Goal: Task Accomplishment & Management: Manage account settings

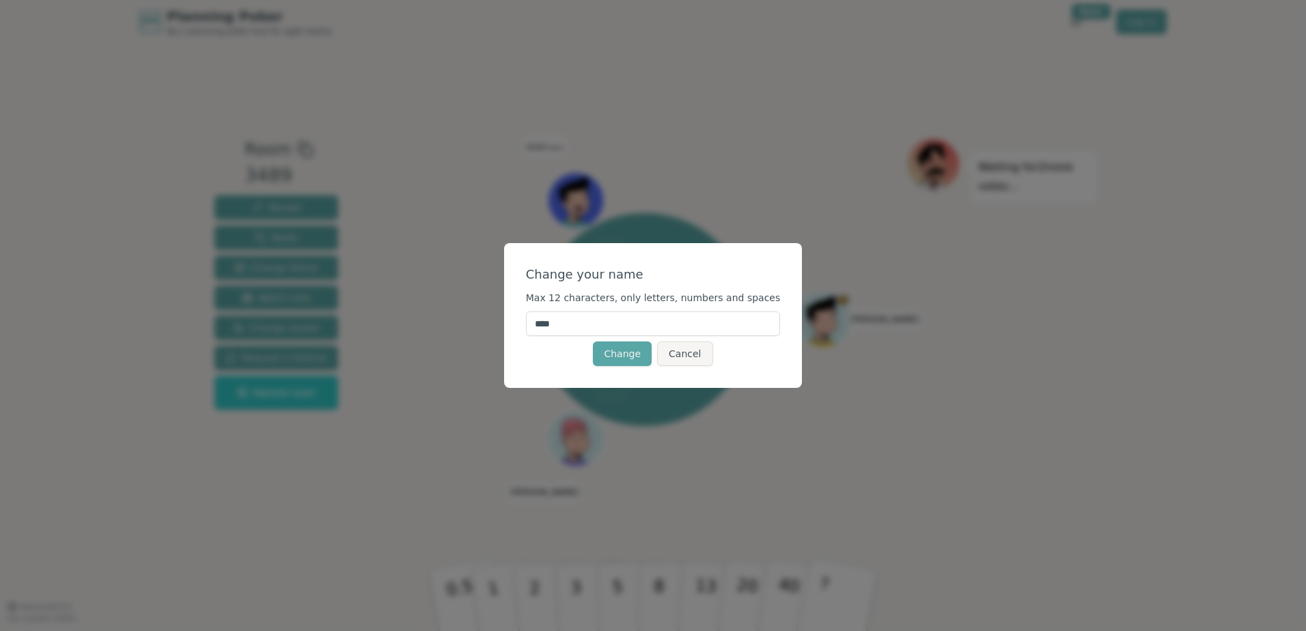
click at [566, 321] on input "****" at bounding box center [653, 323] width 255 height 25
click at [566, 320] on input "****" at bounding box center [653, 323] width 255 height 25
type input "******"
click at [644, 348] on button "Change" at bounding box center [622, 354] width 59 height 25
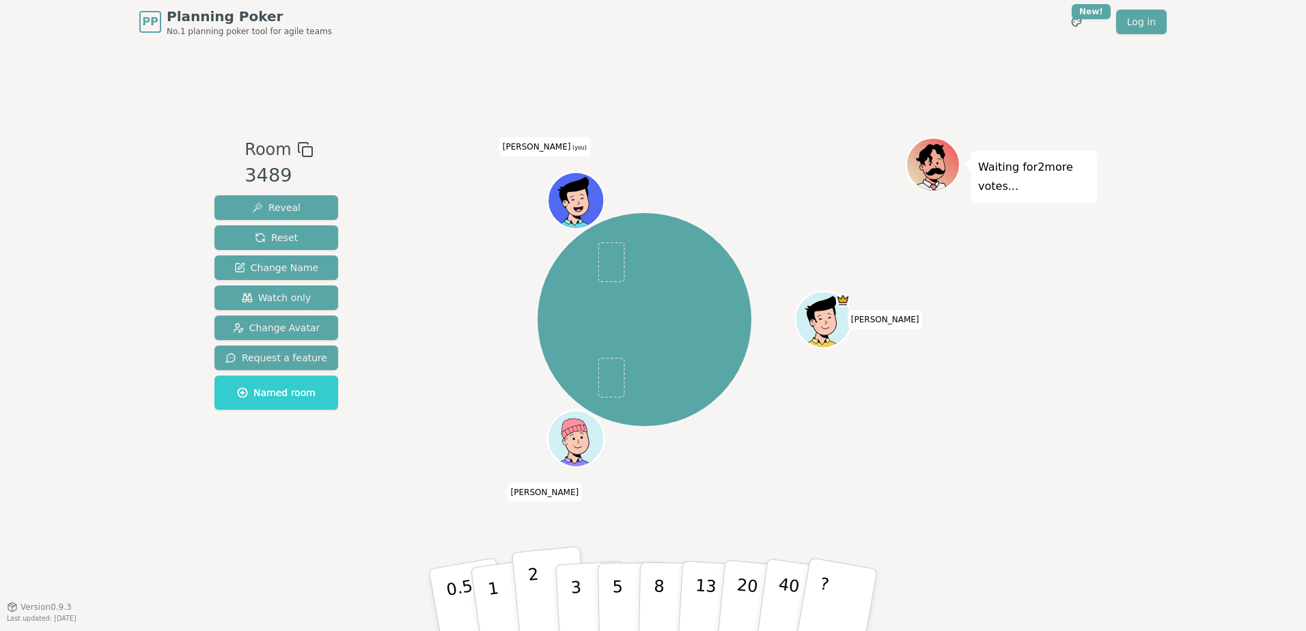
click at [539, 581] on button "2" at bounding box center [551, 600] width 78 height 109
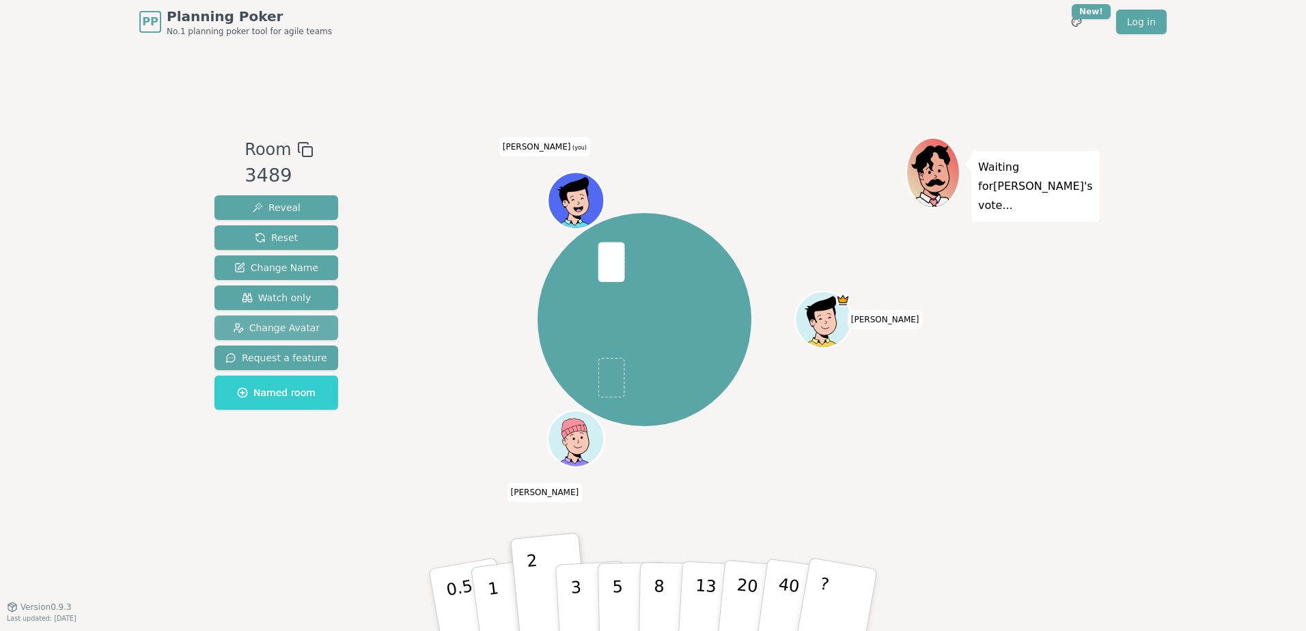
click at [273, 329] on span "Change Avatar" at bounding box center [276, 328] width 87 height 14
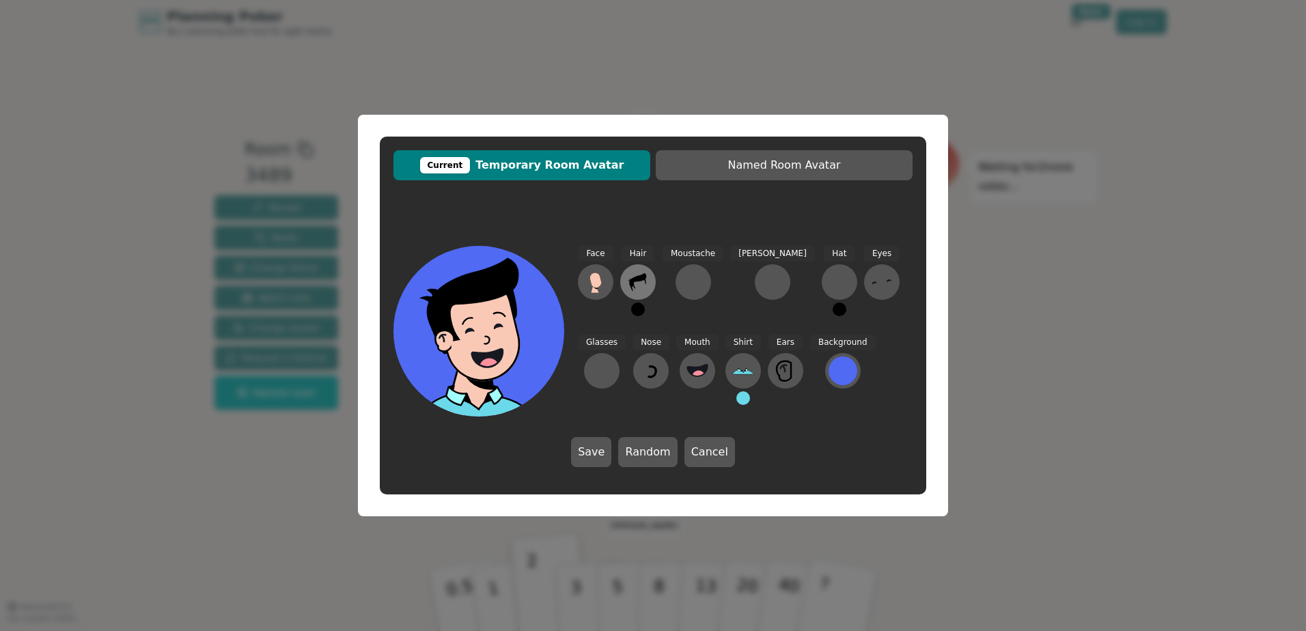
click at [632, 279] on icon at bounding box center [637, 282] width 17 height 18
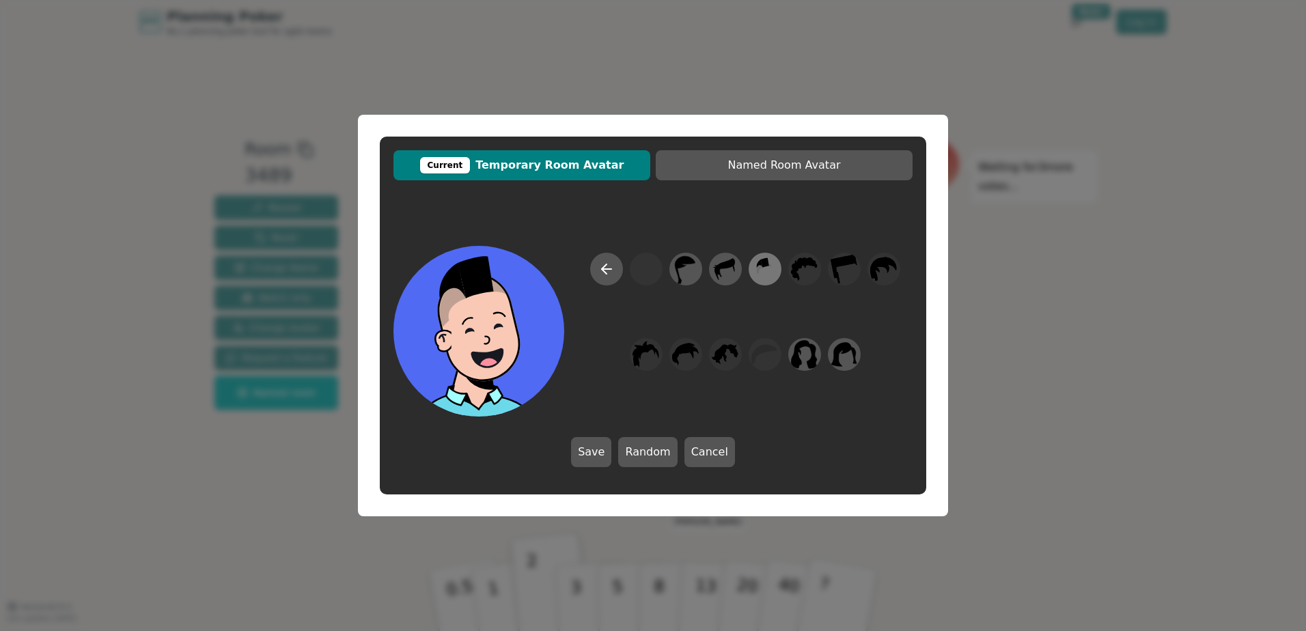
click at [780, 268] on div at bounding box center [765, 269] width 38 height 44
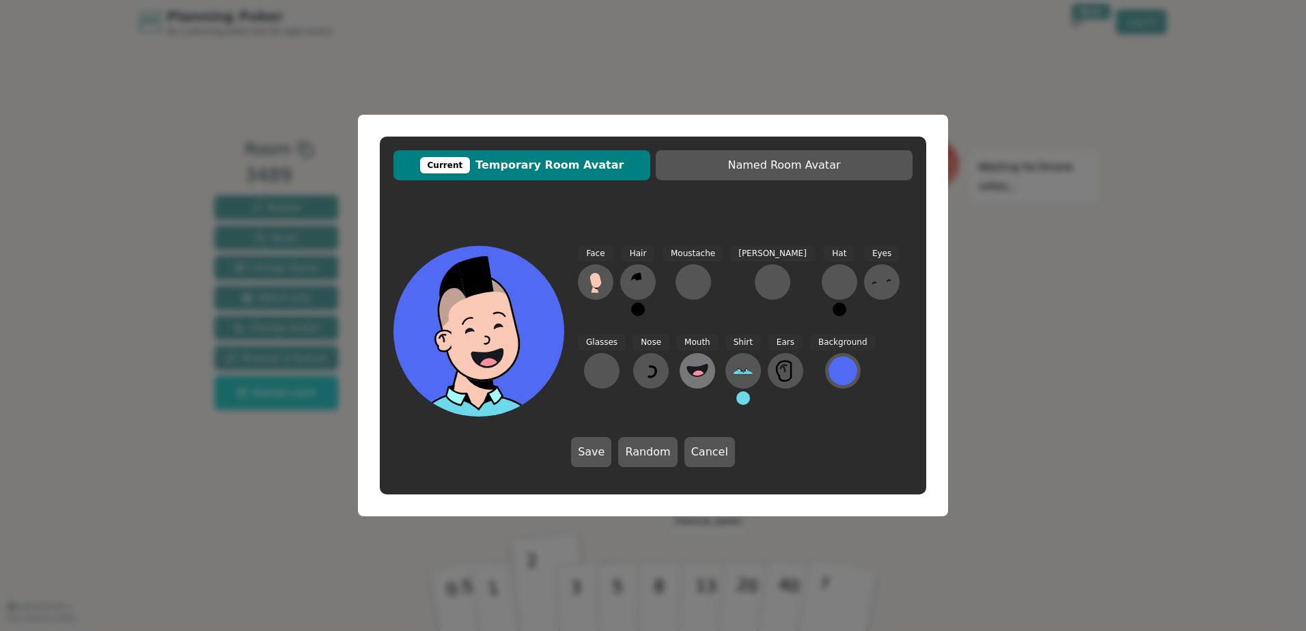
click at [686, 363] on icon at bounding box center [697, 371] width 22 height 22
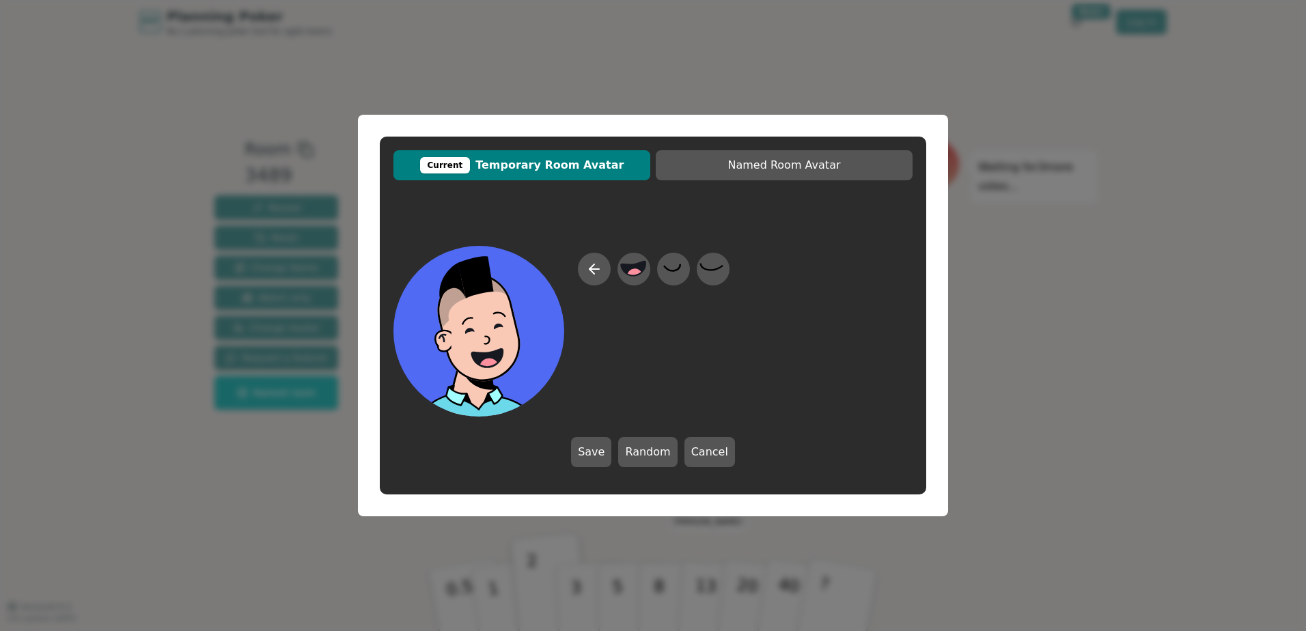
click at [643, 316] on div at bounding box center [654, 335] width 152 height 164
click at [594, 264] on icon at bounding box center [591, 269] width 5 height 10
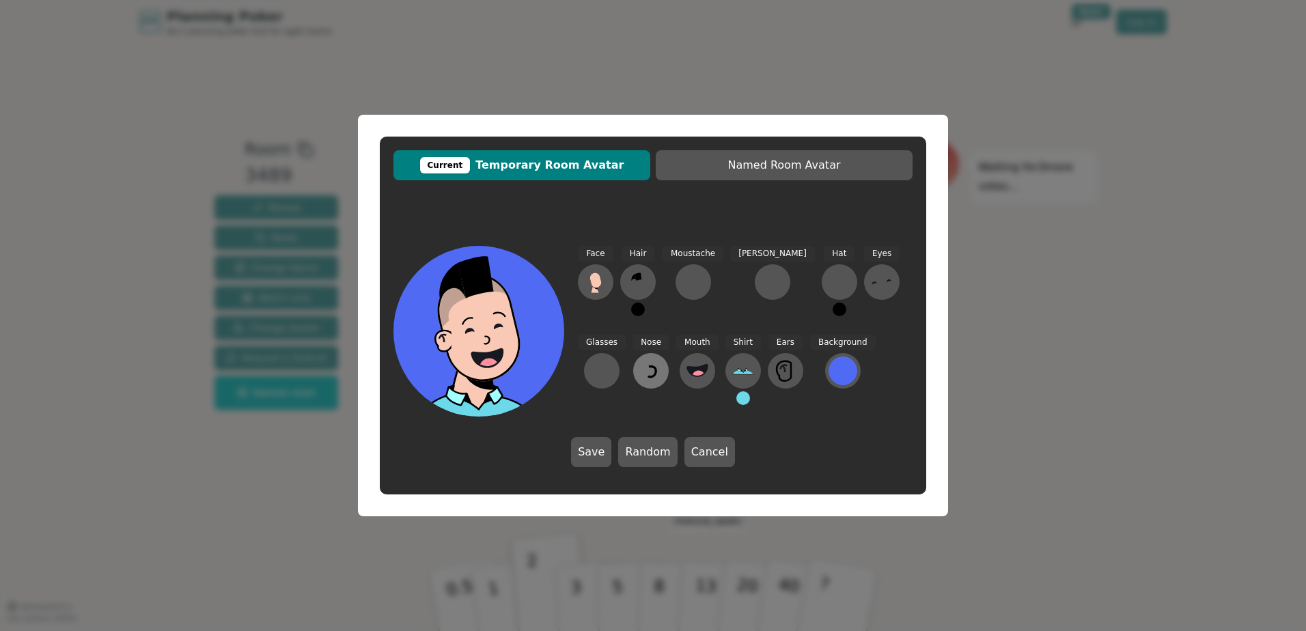
click at [640, 370] on icon at bounding box center [651, 371] width 22 height 22
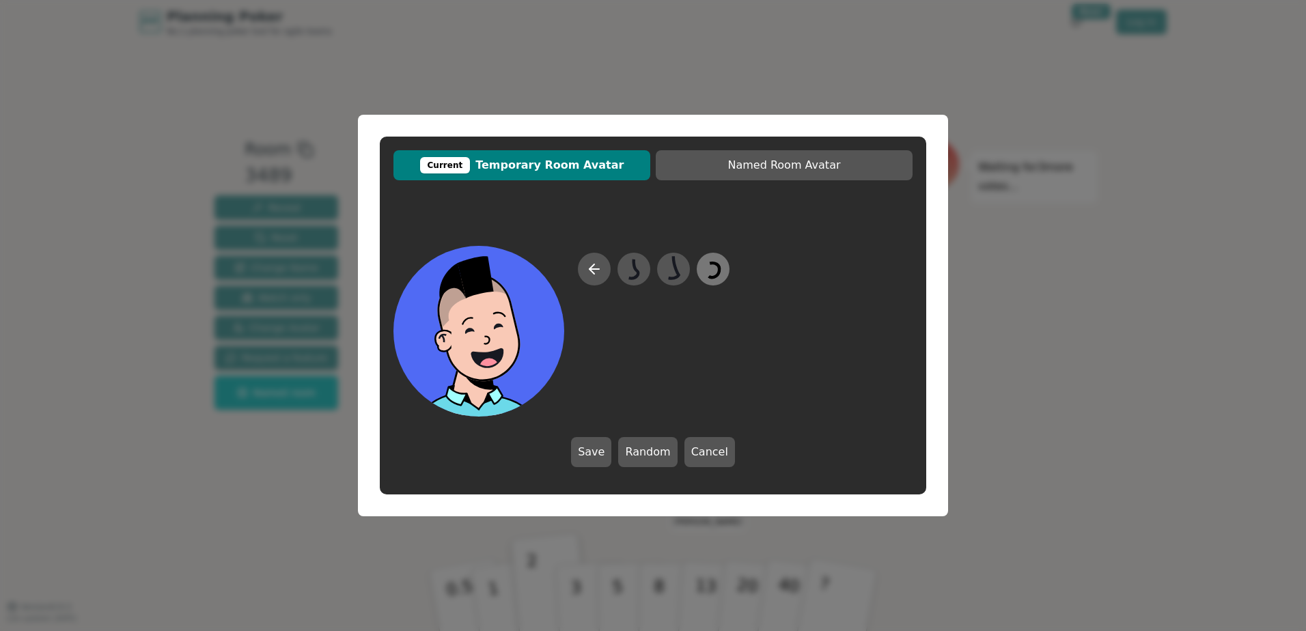
click at [712, 269] on icon at bounding box center [712, 269] width 27 height 31
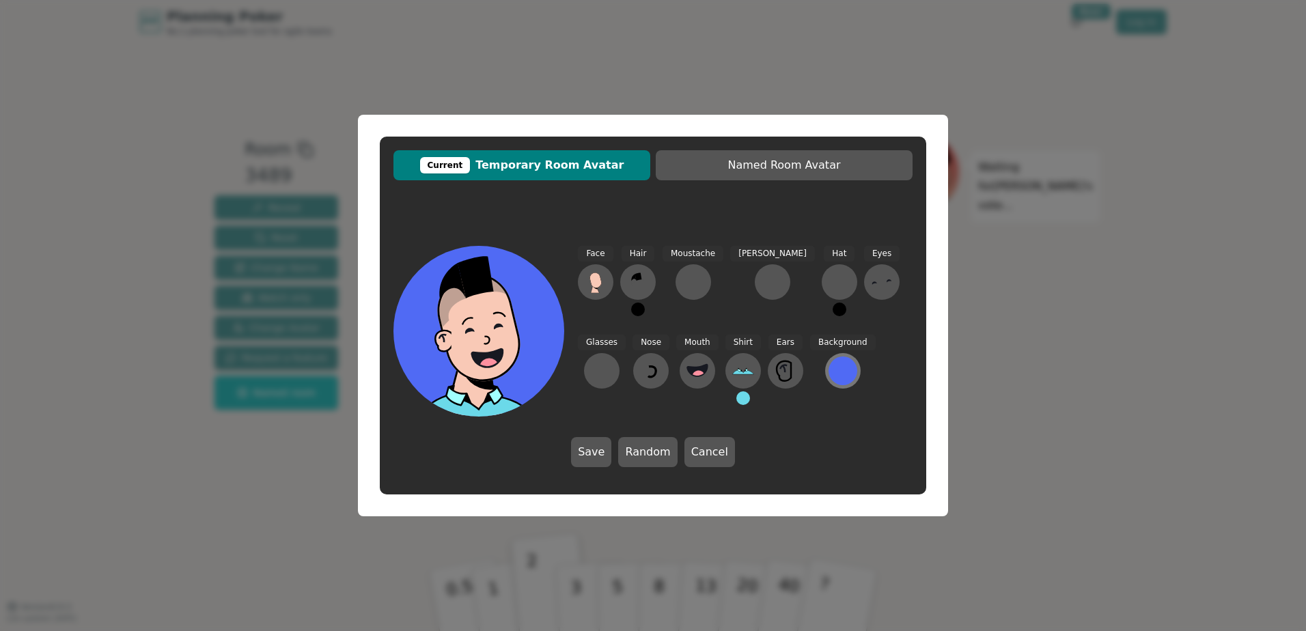
click at [829, 364] on div at bounding box center [843, 371] width 29 height 29
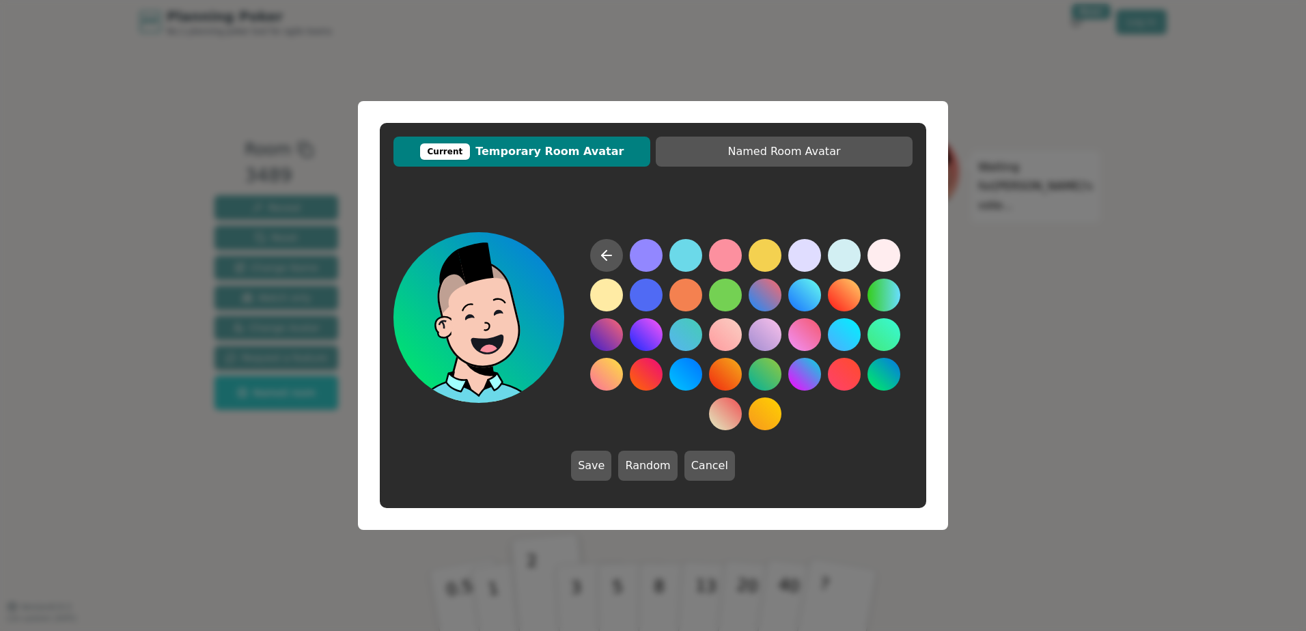
click at [885, 368] on button at bounding box center [883, 374] width 33 height 33
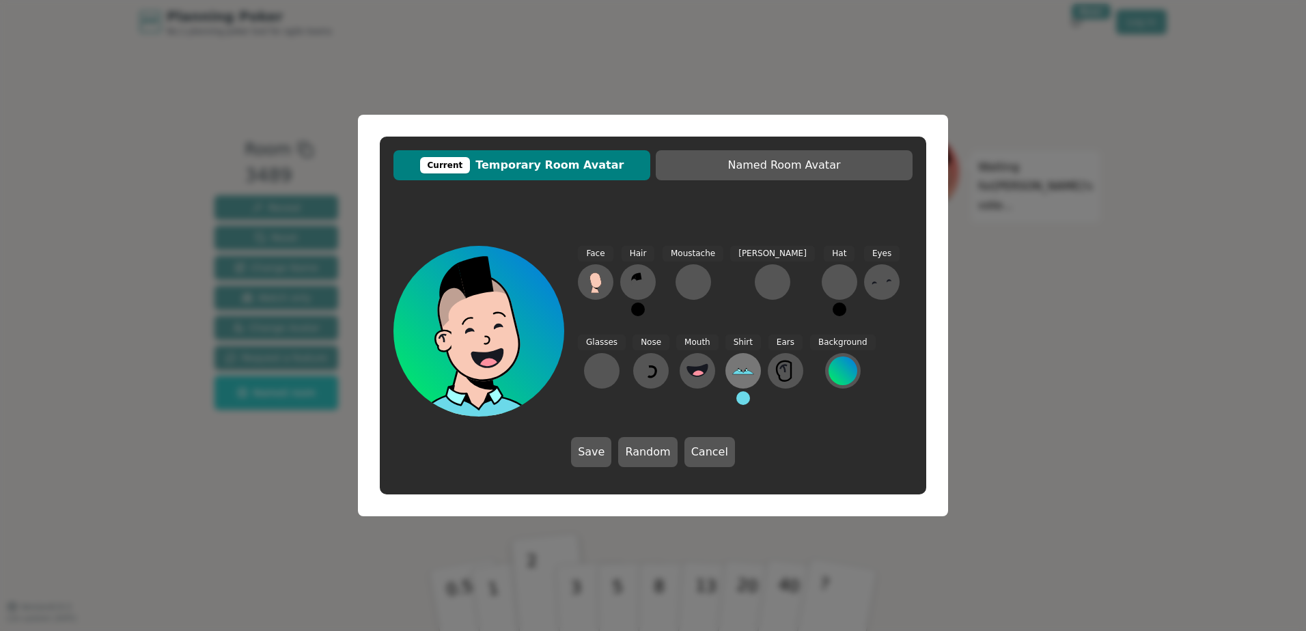
click at [732, 366] on icon at bounding box center [743, 371] width 22 height 22
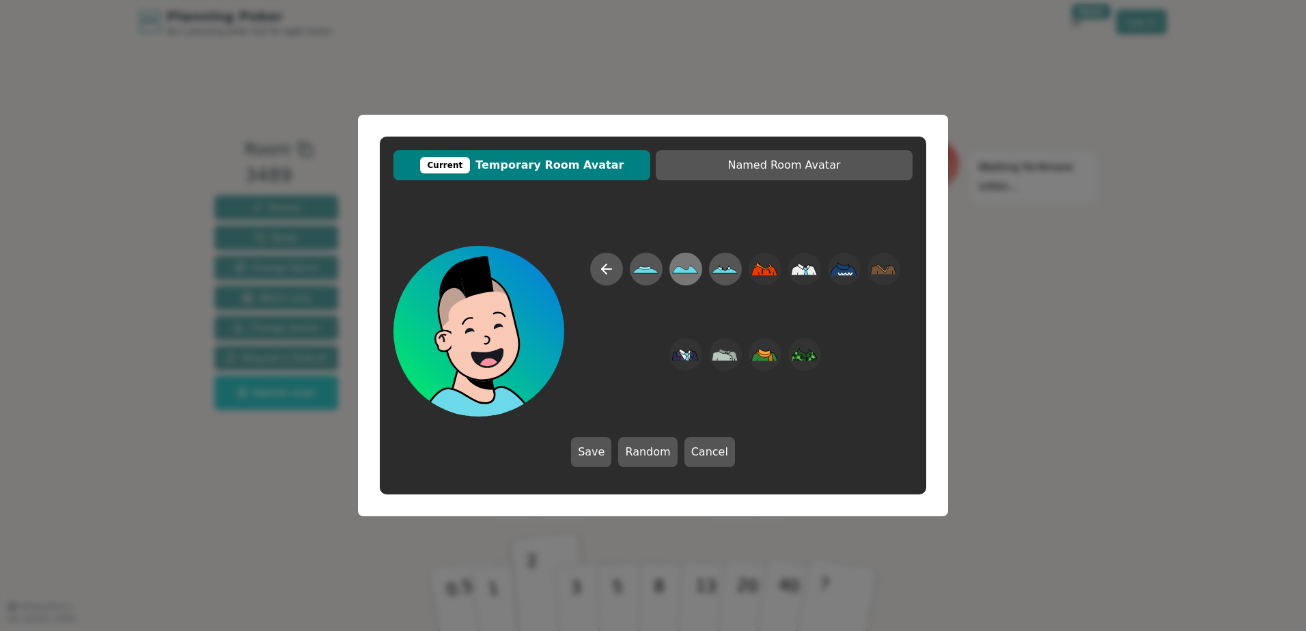
click at [678, 264] on icon at bounding box center [685, 269] width 27 height 31
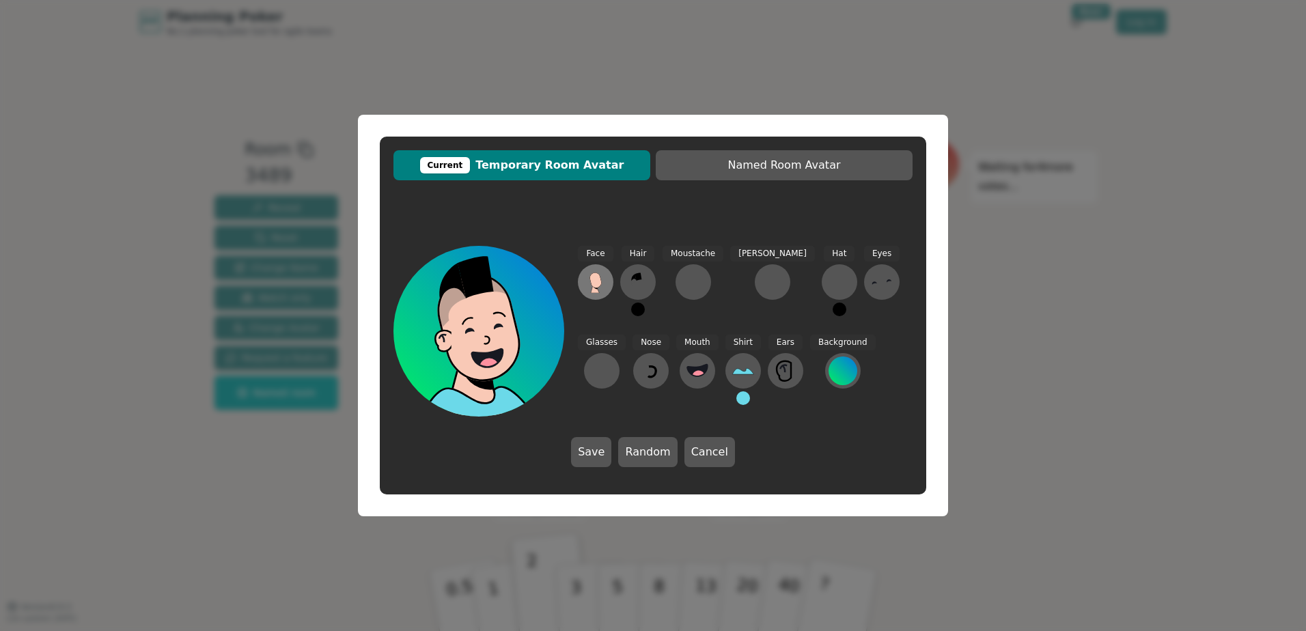
click at [603, 281] on icon at bounding box center [596, 282] width 22 height 22
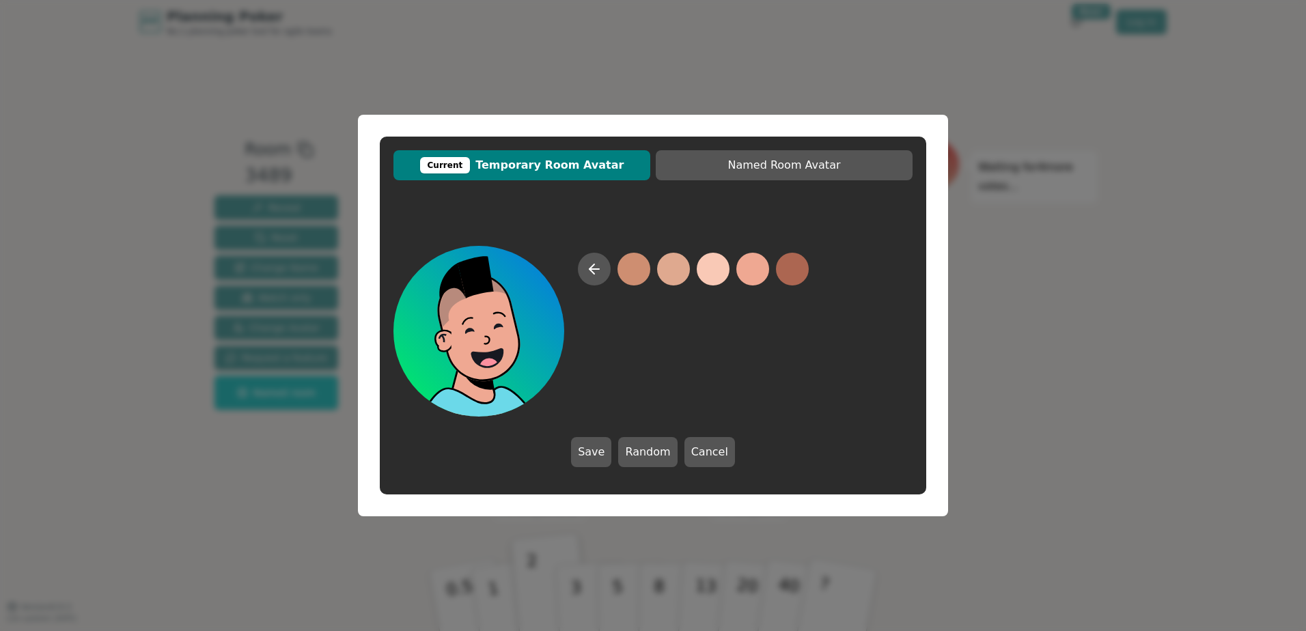
click at [747, 267] on button at bounding box center [752, 269] width 33 height 33
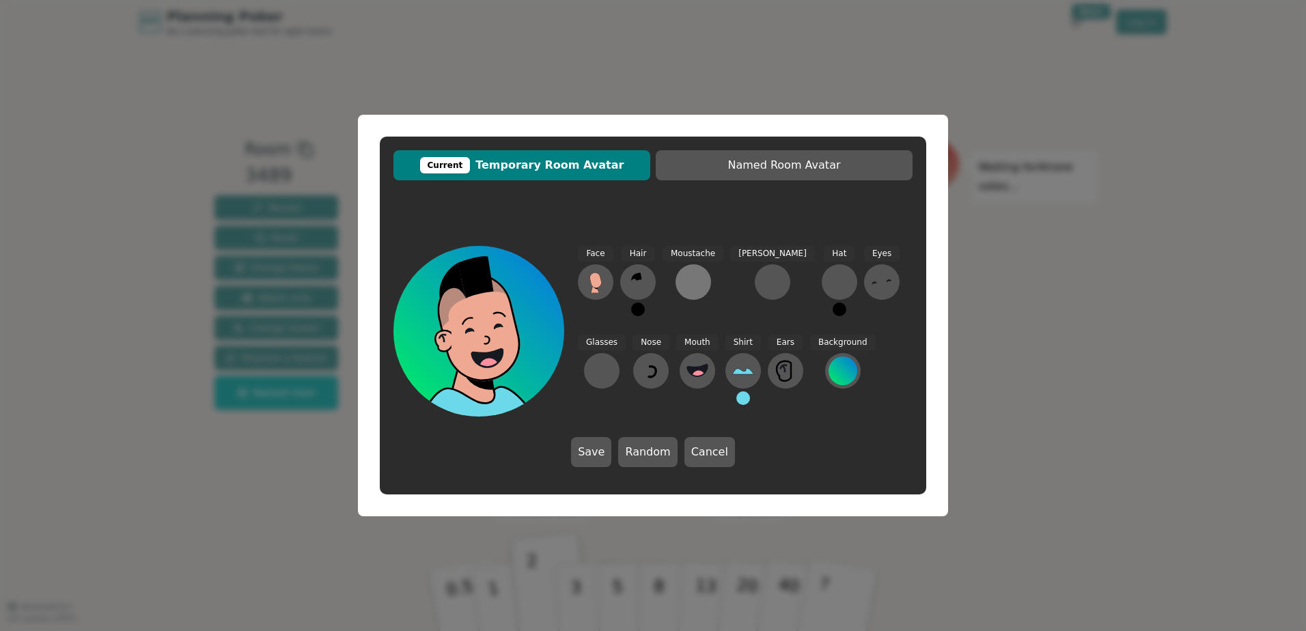
click at [691, 283] on div at bounding box center [693, 282] width 22 height 22
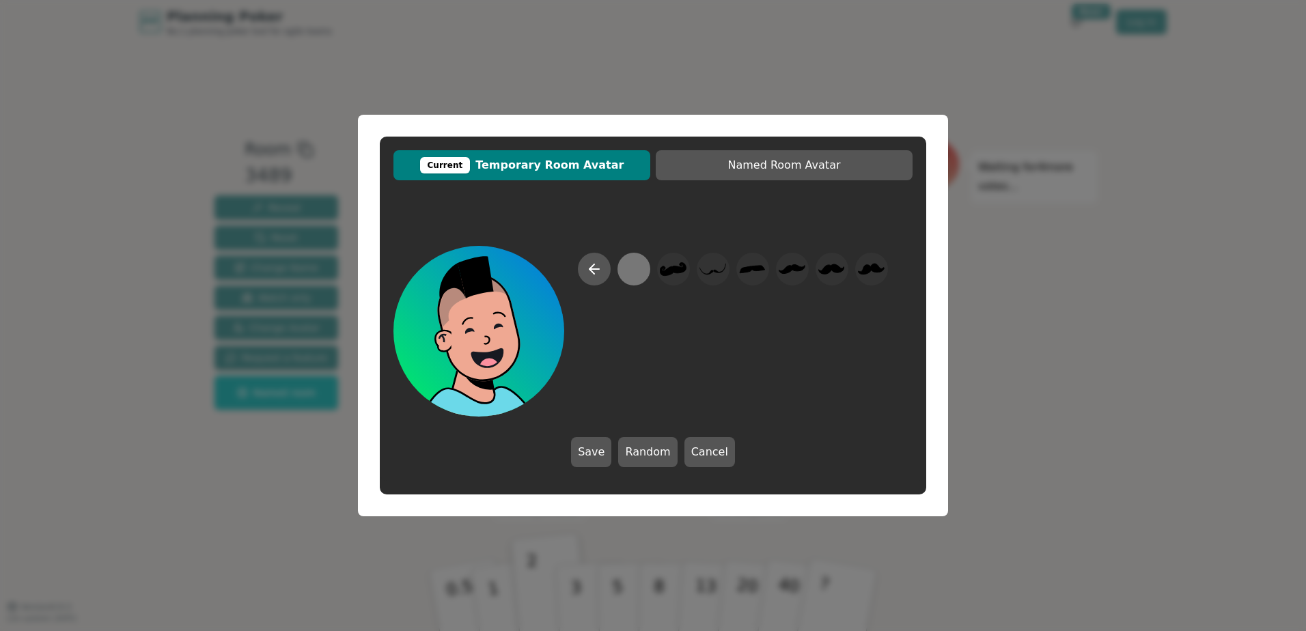
click at [633, 273] on div at bounding box center [633, 269] width 27 height 31
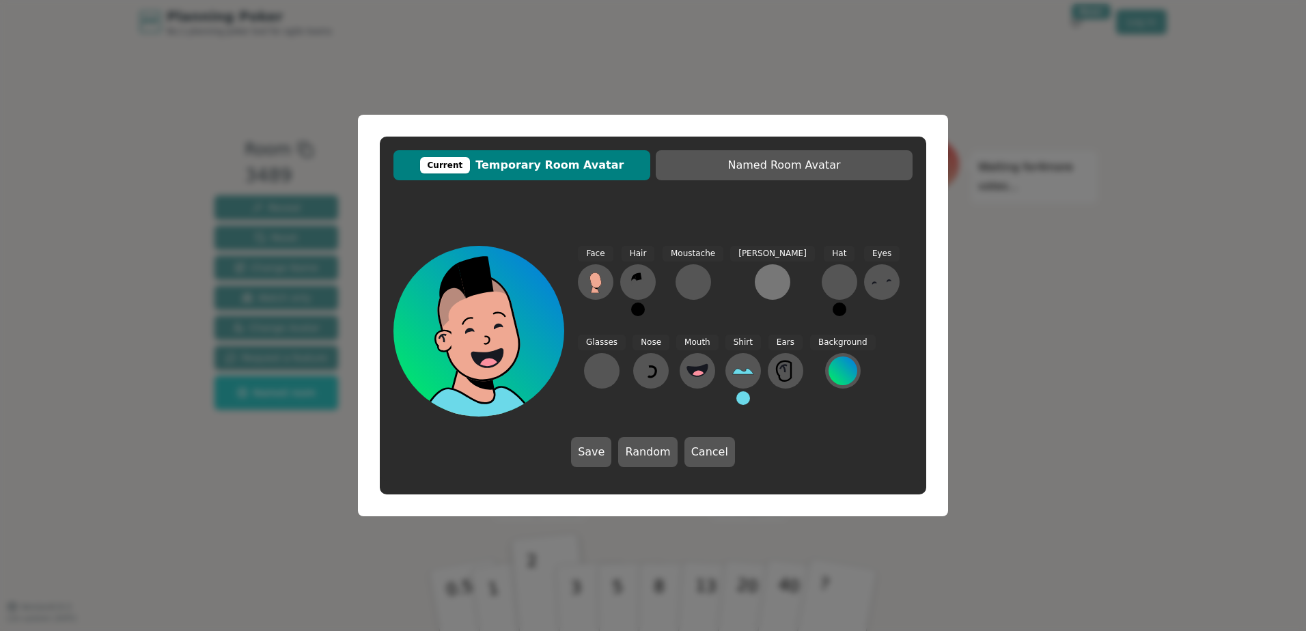
click at [762, 280] on div at bounding box center [773, 282] width 22 height 22
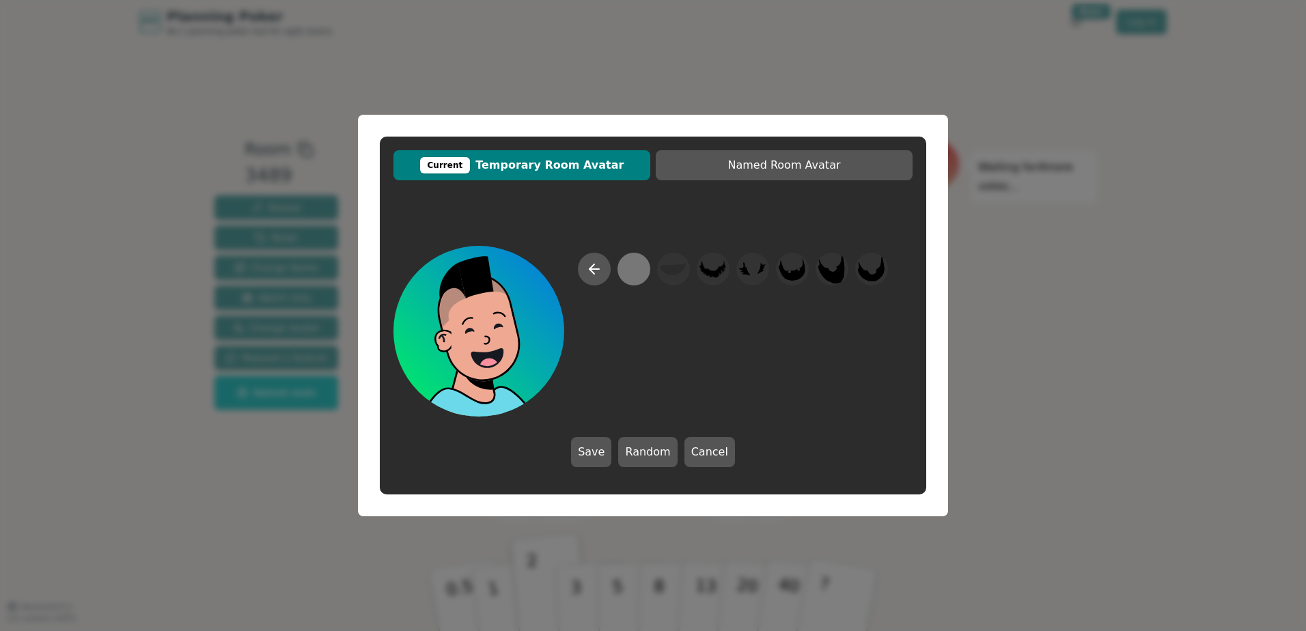
click at [641, 273] on div at bounding box center [633, 269] width 27 height 31
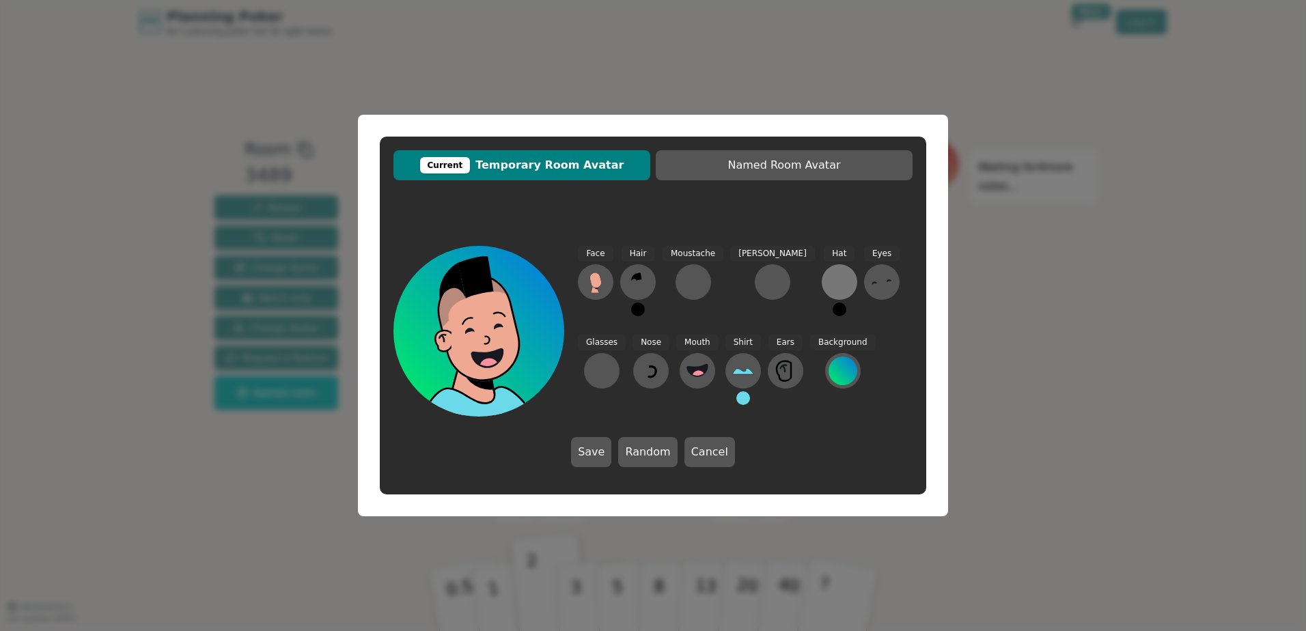
click at [829, 279] on div at bounding box center [840, 282] width 22 height 22
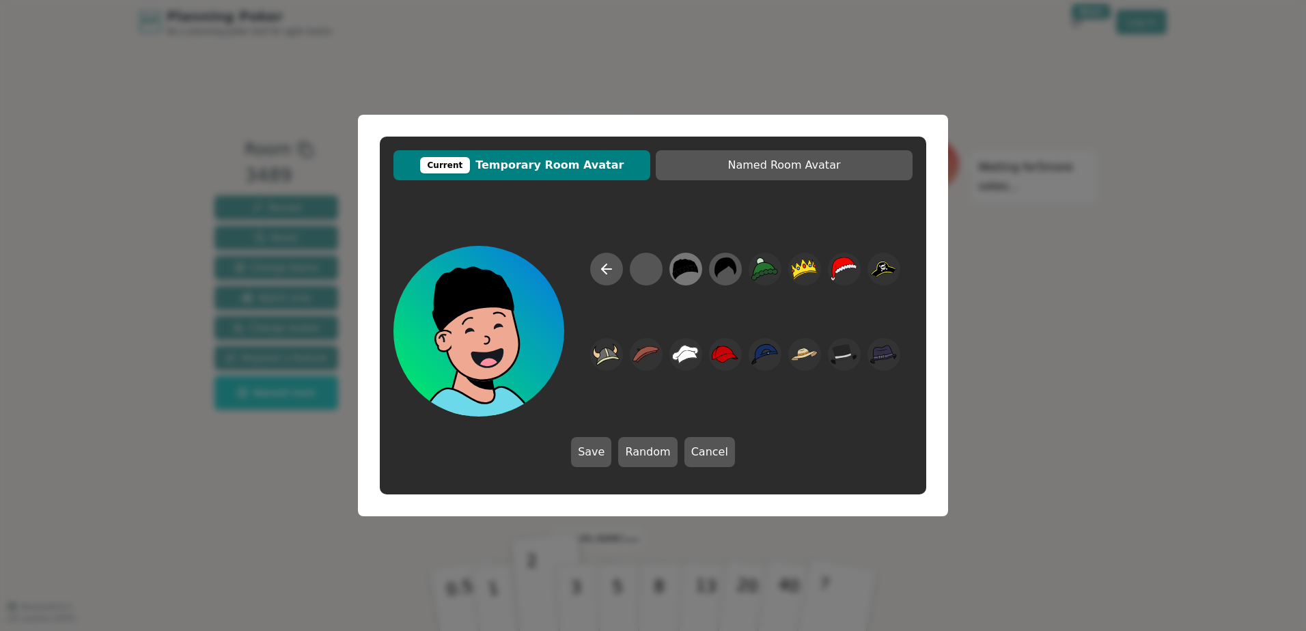
click at [692, 269] on icon at bounding box center [685, 270] width 25 height 20
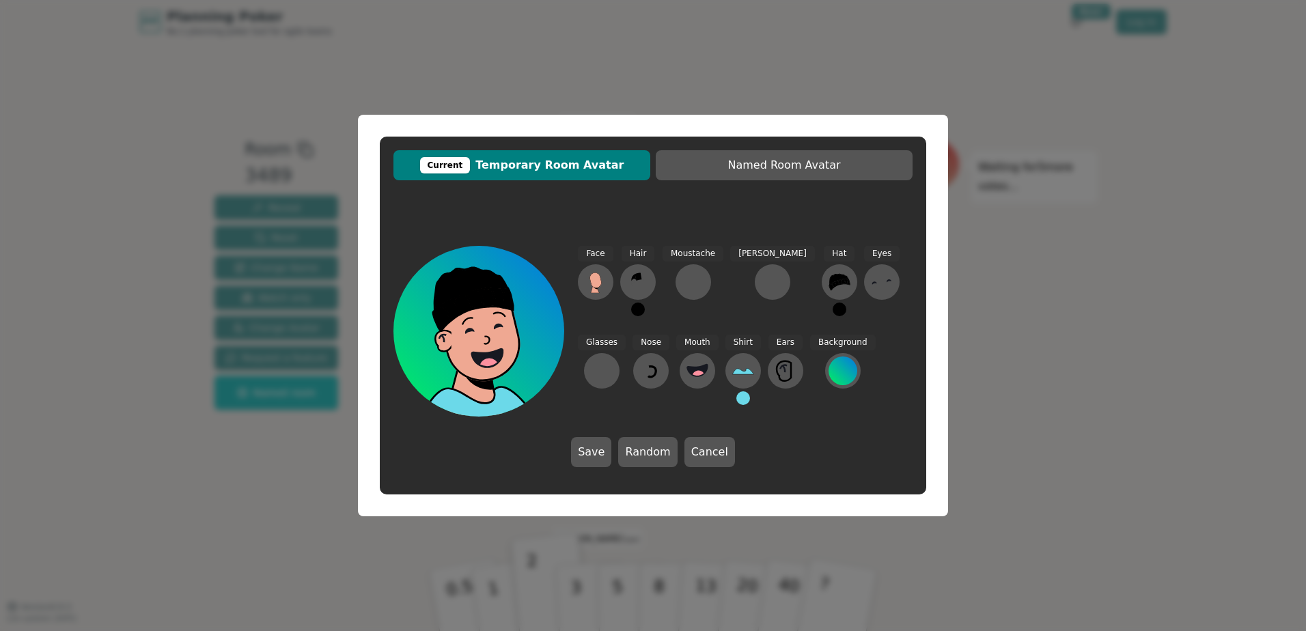
click at [871, 290] on icon at bounding box center [882, 282] width 22 height 22
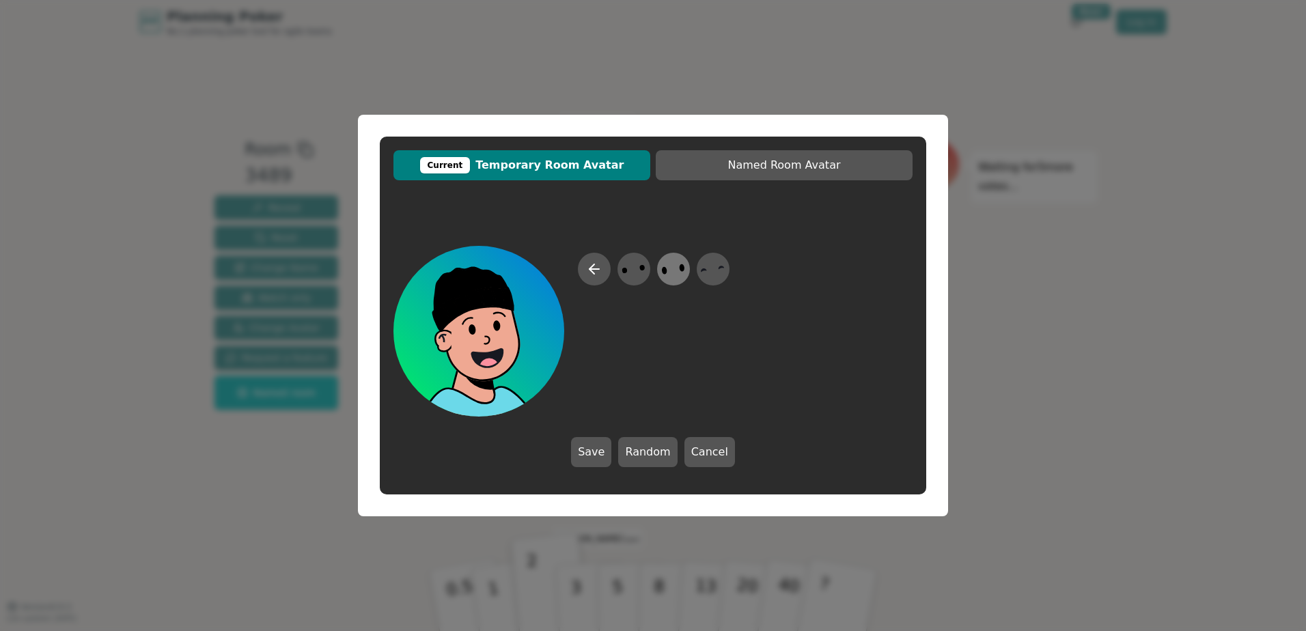
click at [679, 272] on icon at bounding box center [673, 269] width 27 height 31
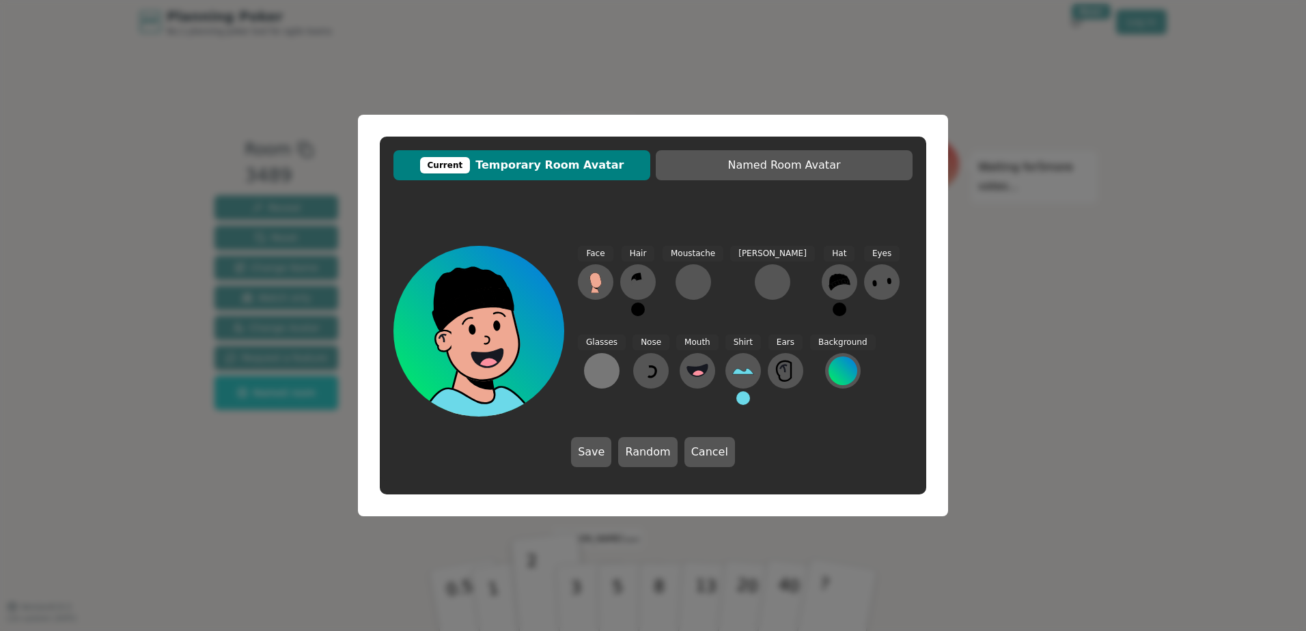
click at [620, 353] on button at bounding box center [602, 371] width 36 height 36
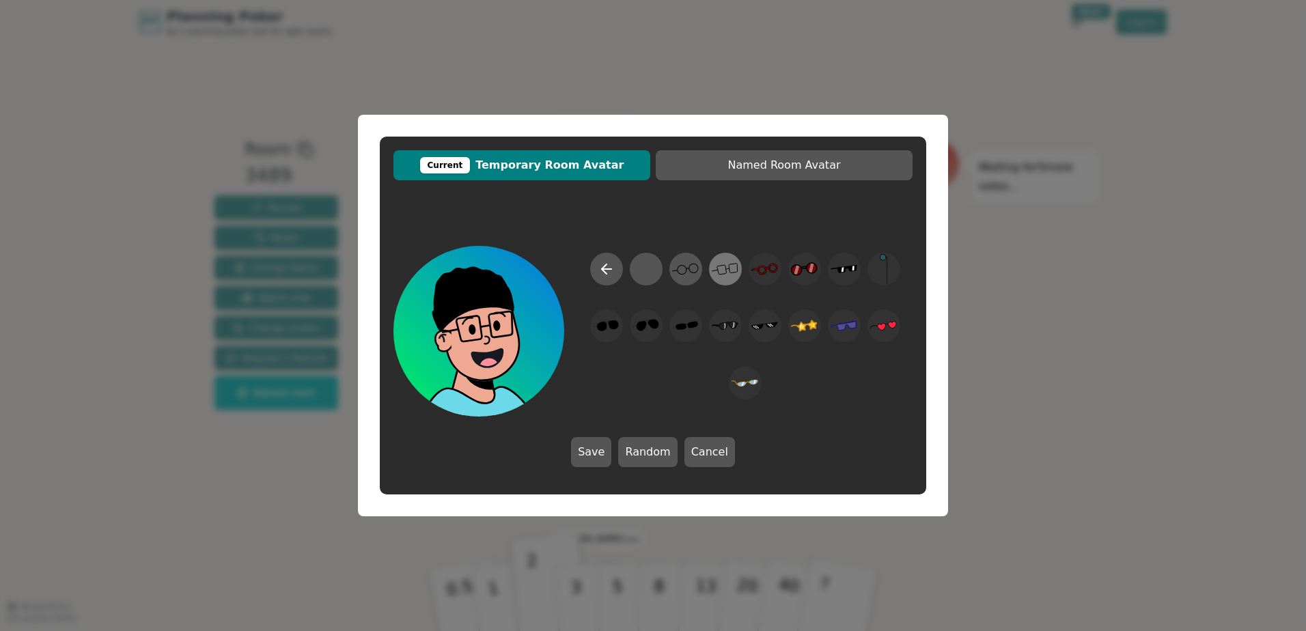
click at [727, 271] on icon at bounding box center [725, 269] width 27 height 31
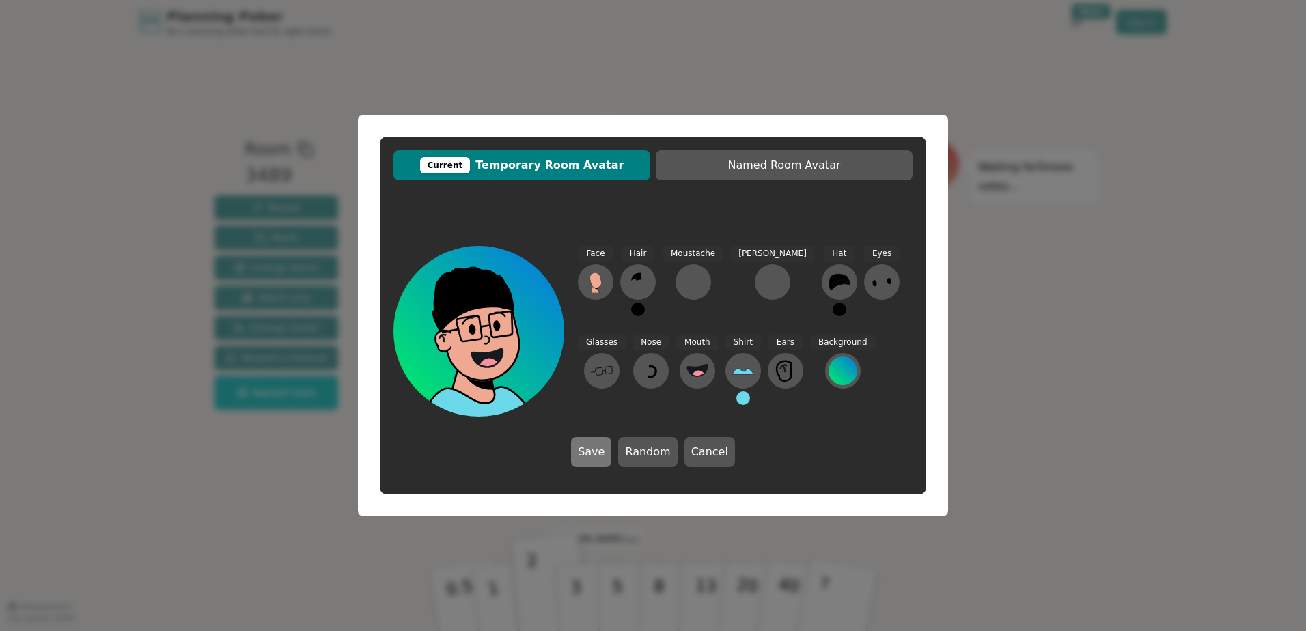
click at [607, 449] on button "Save" at bounding box center [591, 452] width 40 height 30
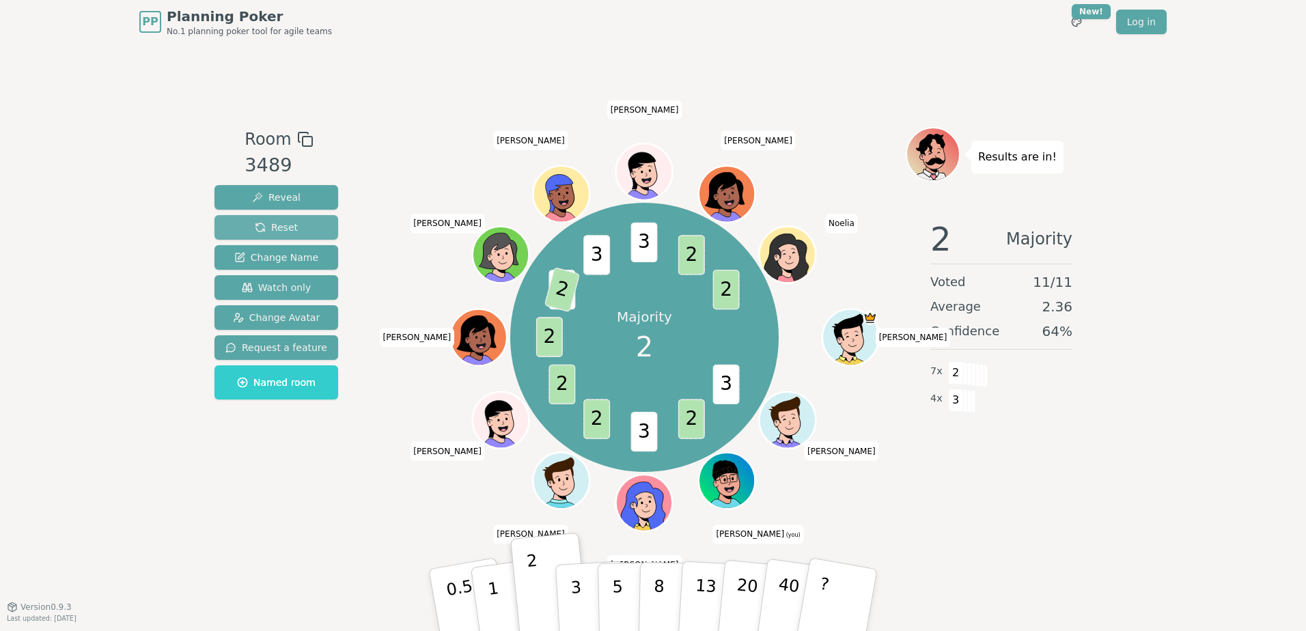
click at [277, 229] on span "Reset" at bounding box center [276, 228] width 43 height 14
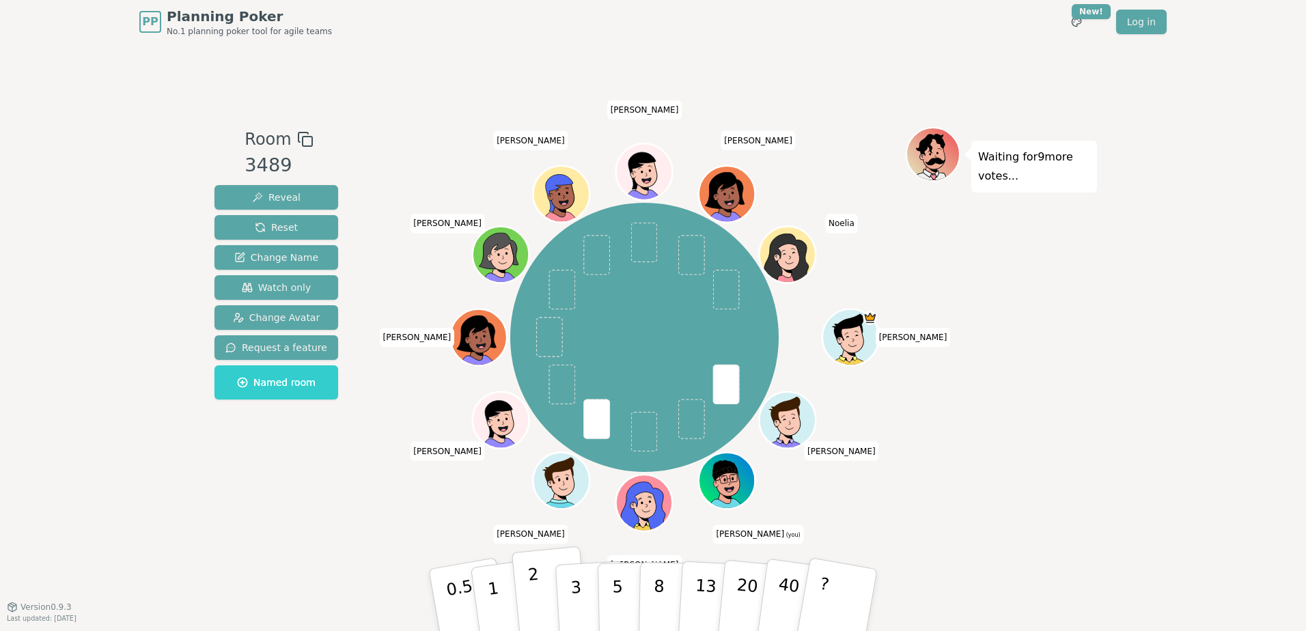
click at [533, 591] on p "2" at bounding box center [536, 602] width 18 height 74
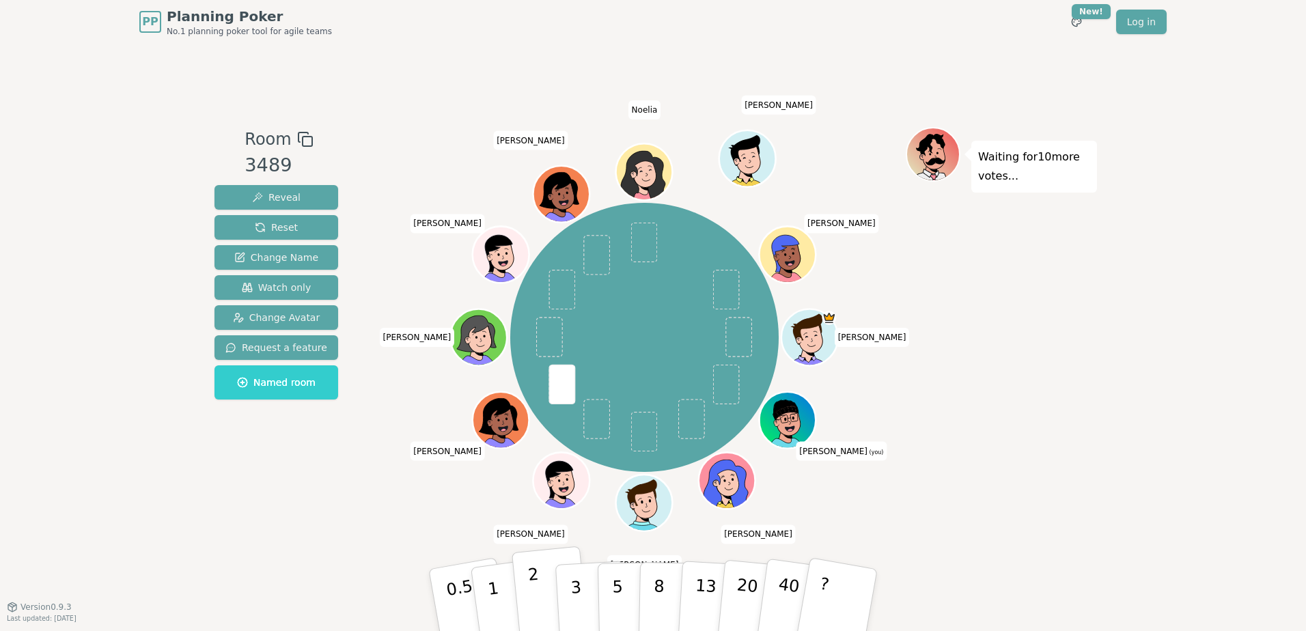
click at [542, 599] on button "2" at bounding box center [551, 600] width 78 height 109
click at [318, 453] on div "Room 3489 Reveal Reset Change Name Watch only Change Avatar Request a feature N…" at bounding box center [276, 325] width 135 height 396
click at [542, 601] on button "2" at bounding box center [551, 600] width 78 height 109
click at [535, 598] on p "2" at bounding box center [536, 602] width 18 height 74
click at [505, 588] on button "1" at bounding box center [509, 600] width 81 height 111
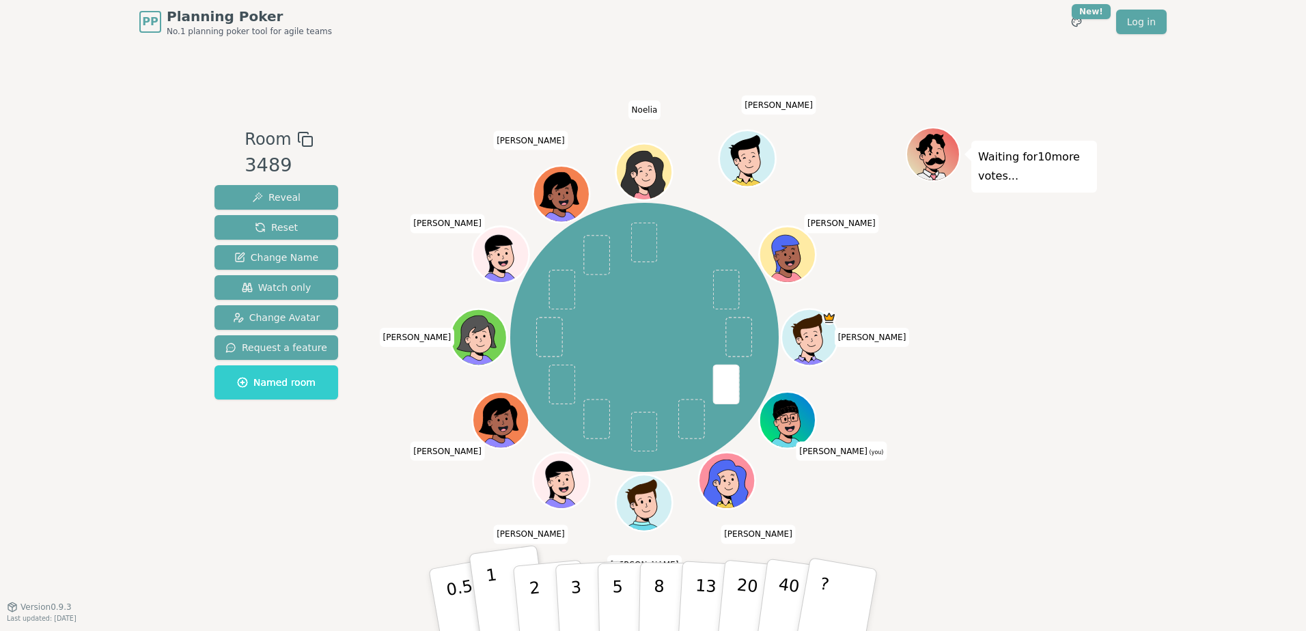
click at [497, 583] on button "1" at bounding box center [509, 600] width 81 height 111
click at [545, 591] on button "2" at bounding box center [551, 600] width 78 height 109
